Goal: Find specific page/section: Find specific page/section

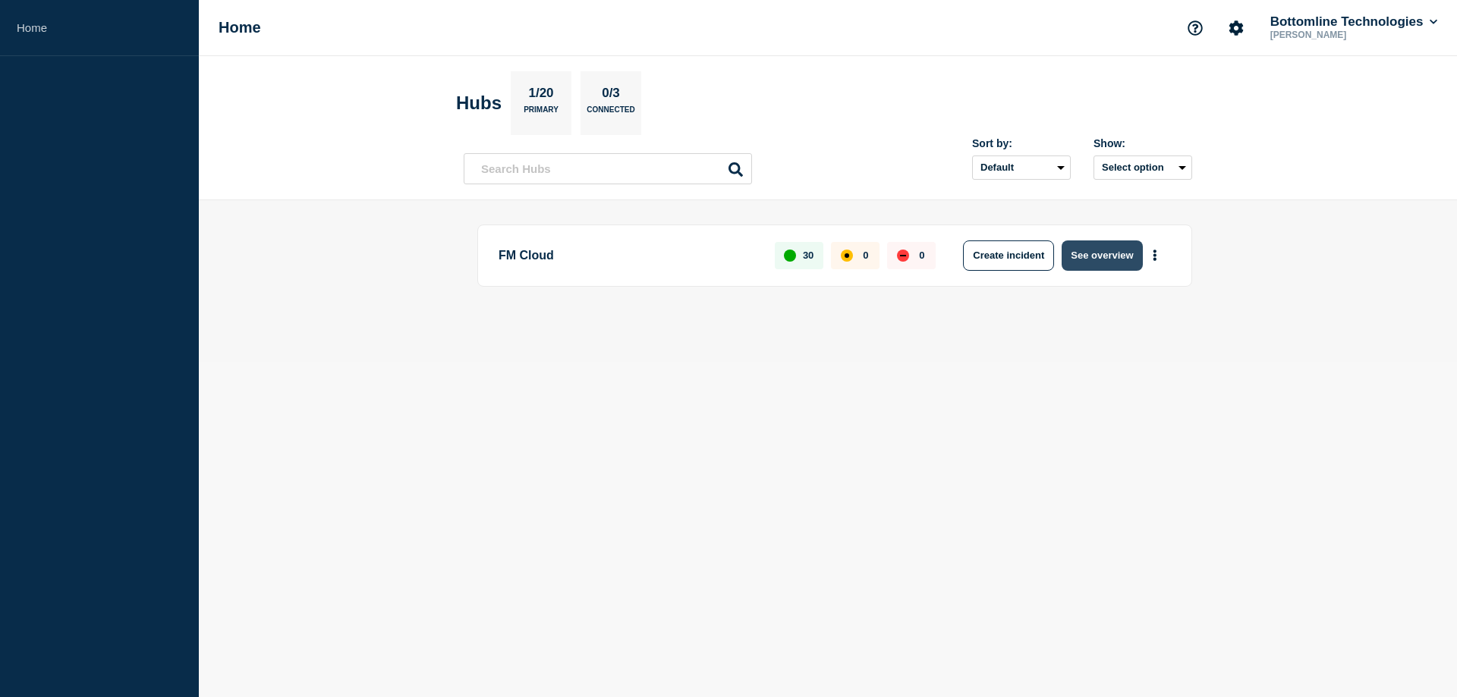
click at [1067, 246] on button "See overview" at bounding box center [1102, 256] width 80 height 30
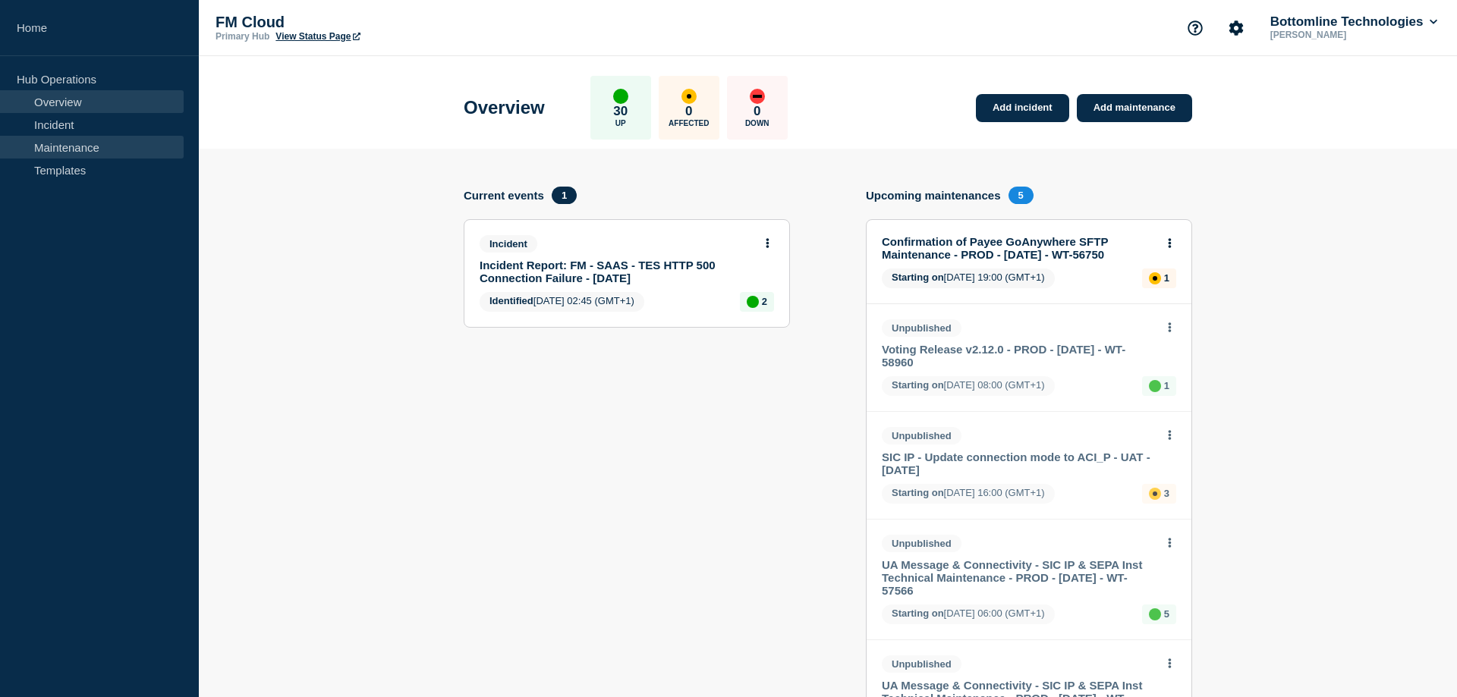
click at [70, 143] on link "Maintenance" at bounding box center [92, 147] width 184 height 23
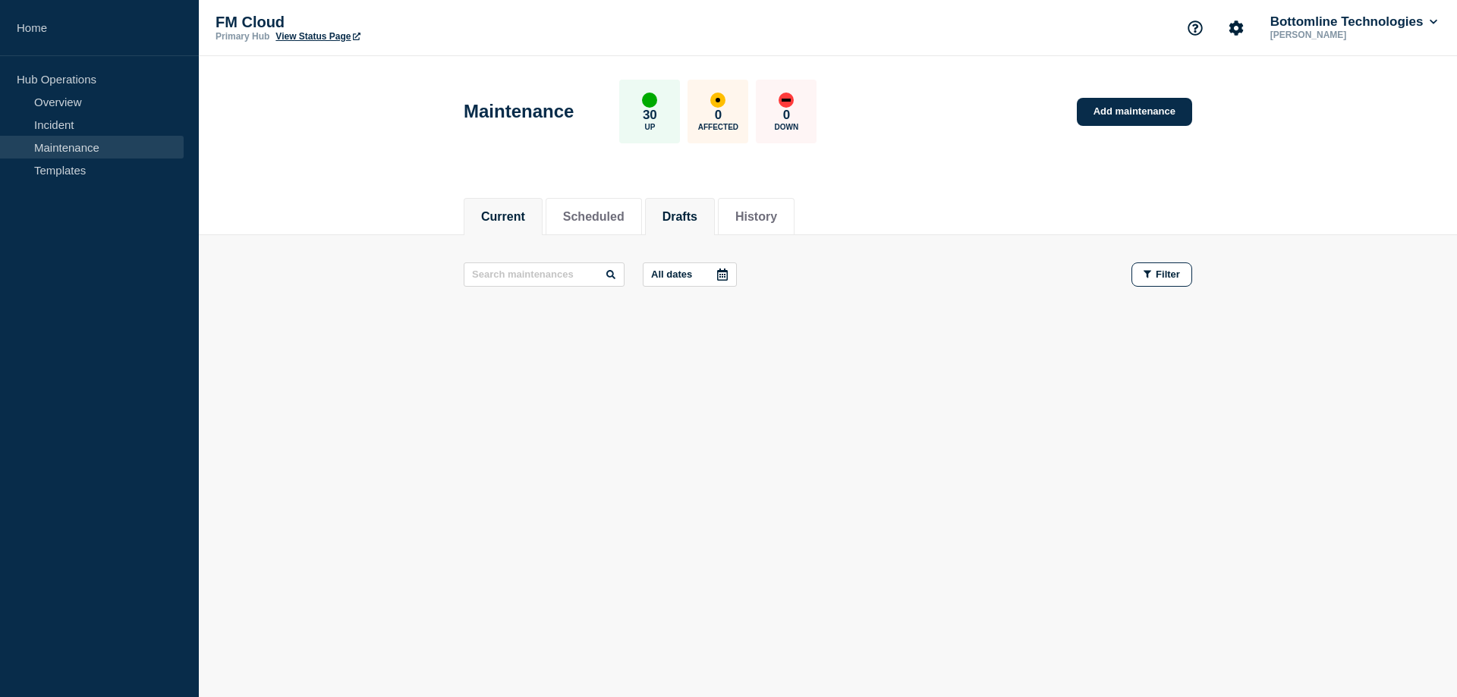
click at [701, 199] on li "Drafts" at bounding box center [680, 216] width 70 height 37
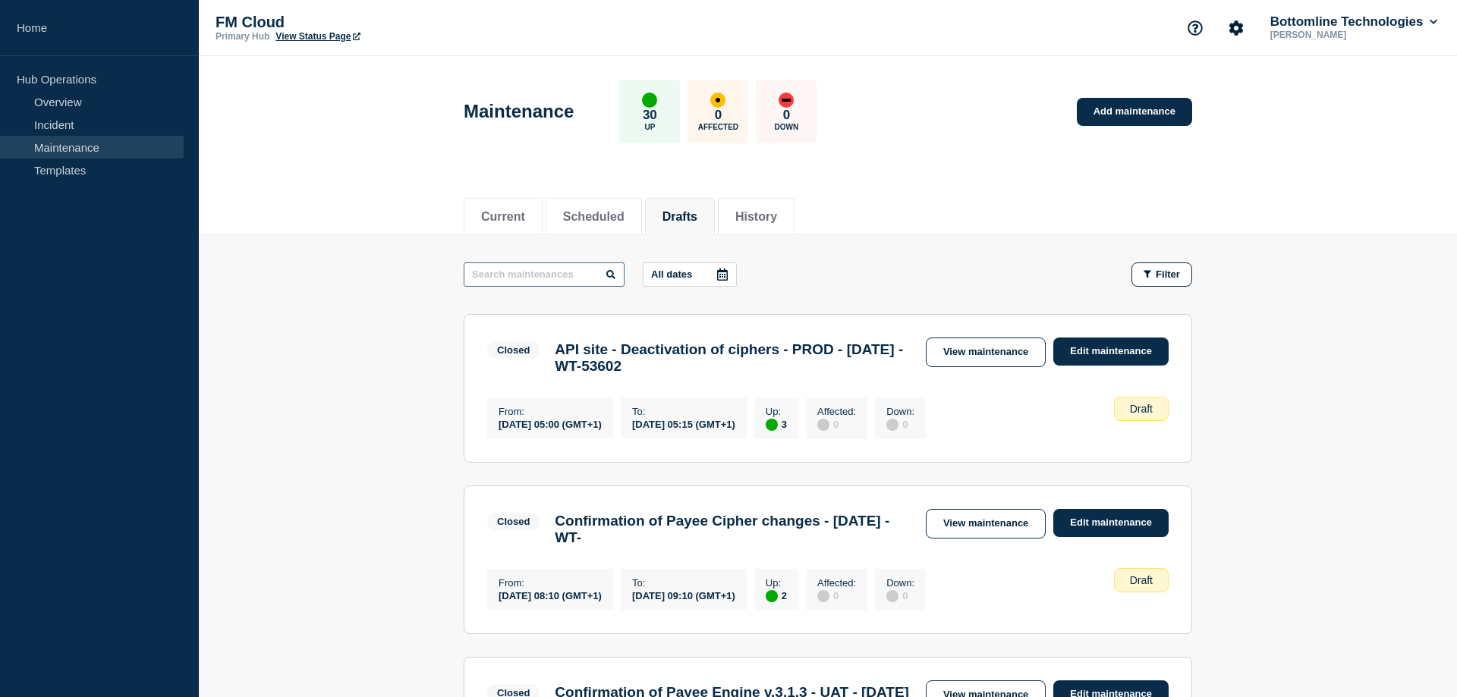
click at [540, 278] on input "text" at bounding box center [544, 275] width 161 height 24
type input "voting"
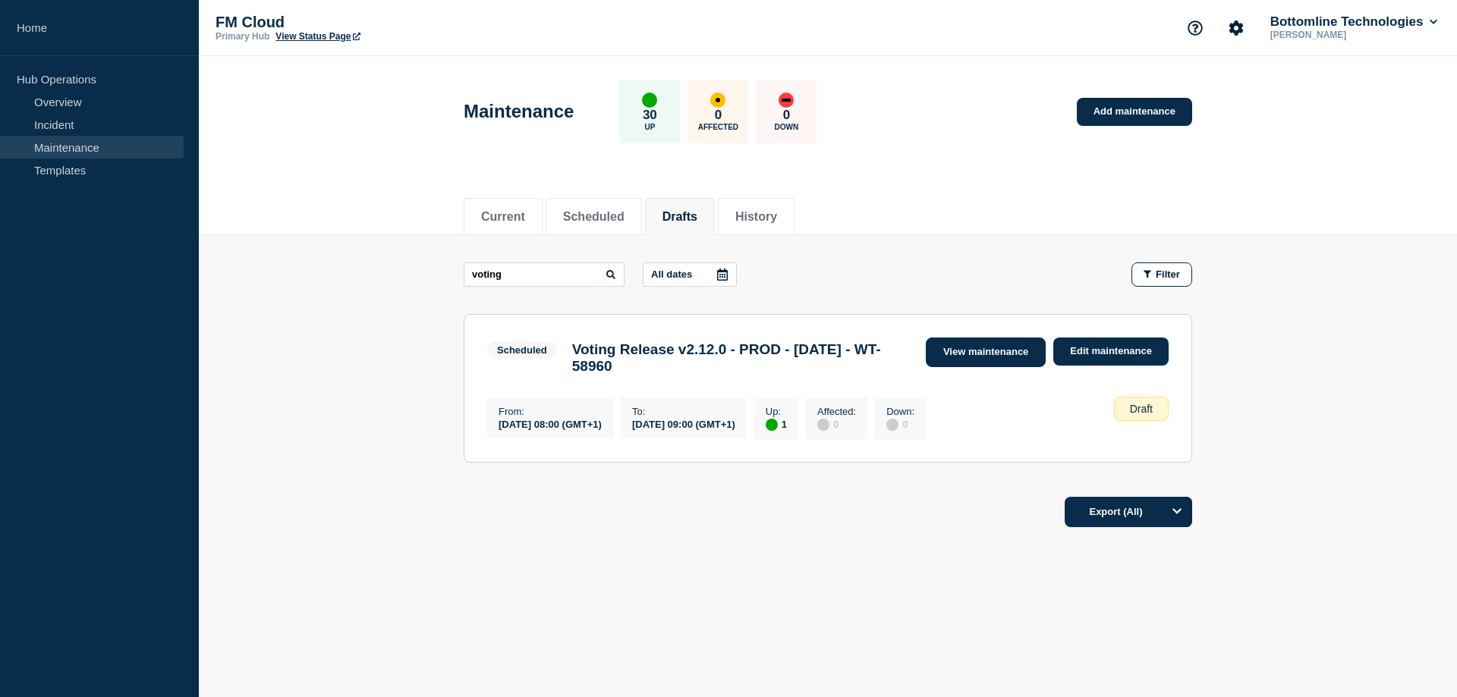
click at [986, 354] on link "View maintenance" at bounding box center [986, 353] width 120 height 30
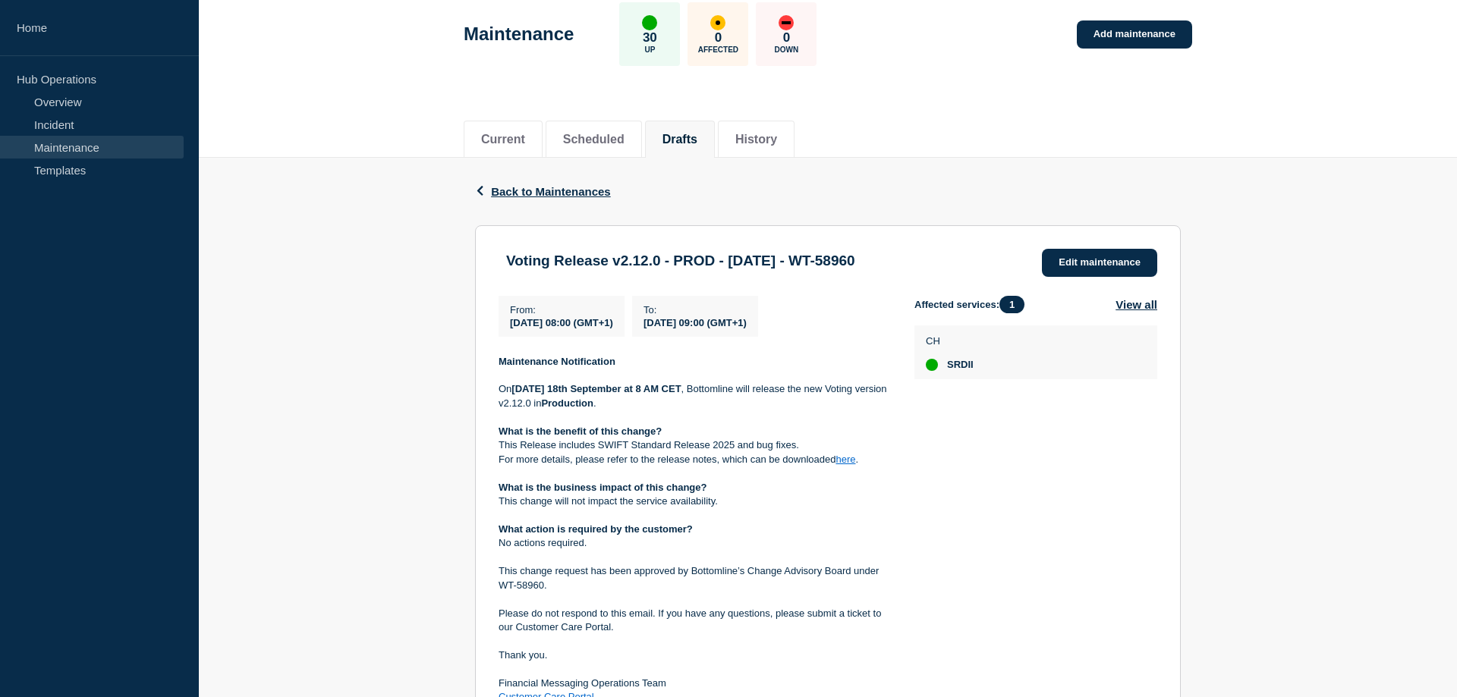
scroll to position [155, 0]
